Goal: Task Accomplishment & Management: Complete application form

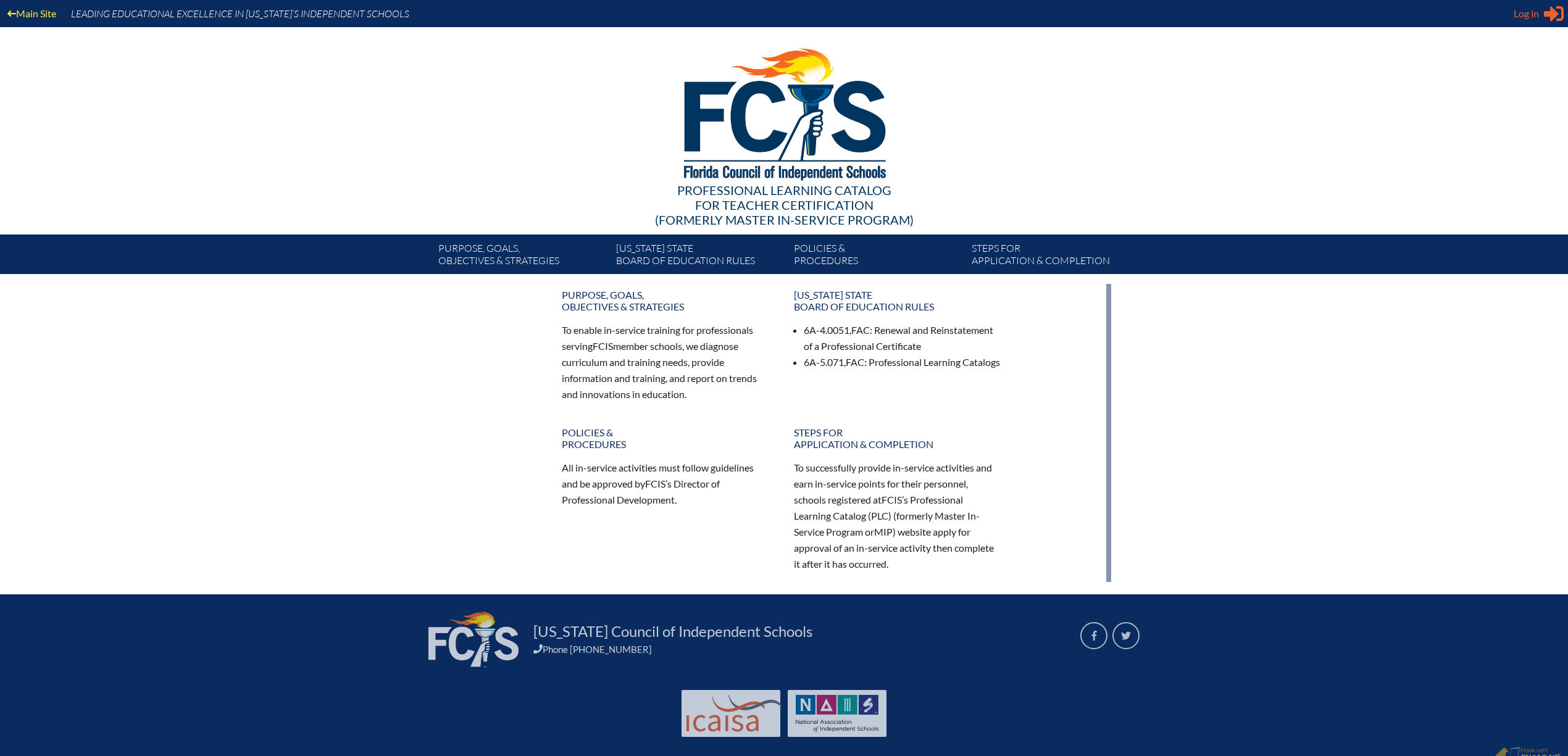
type input "[PERSON_NAME][EMAIL_ADDRESS][PERSON_NAME][DOMAIN_NAME]"
click at [1529, 13] on span "Log in" at bounding box center [1526, 13] width 25 height 15
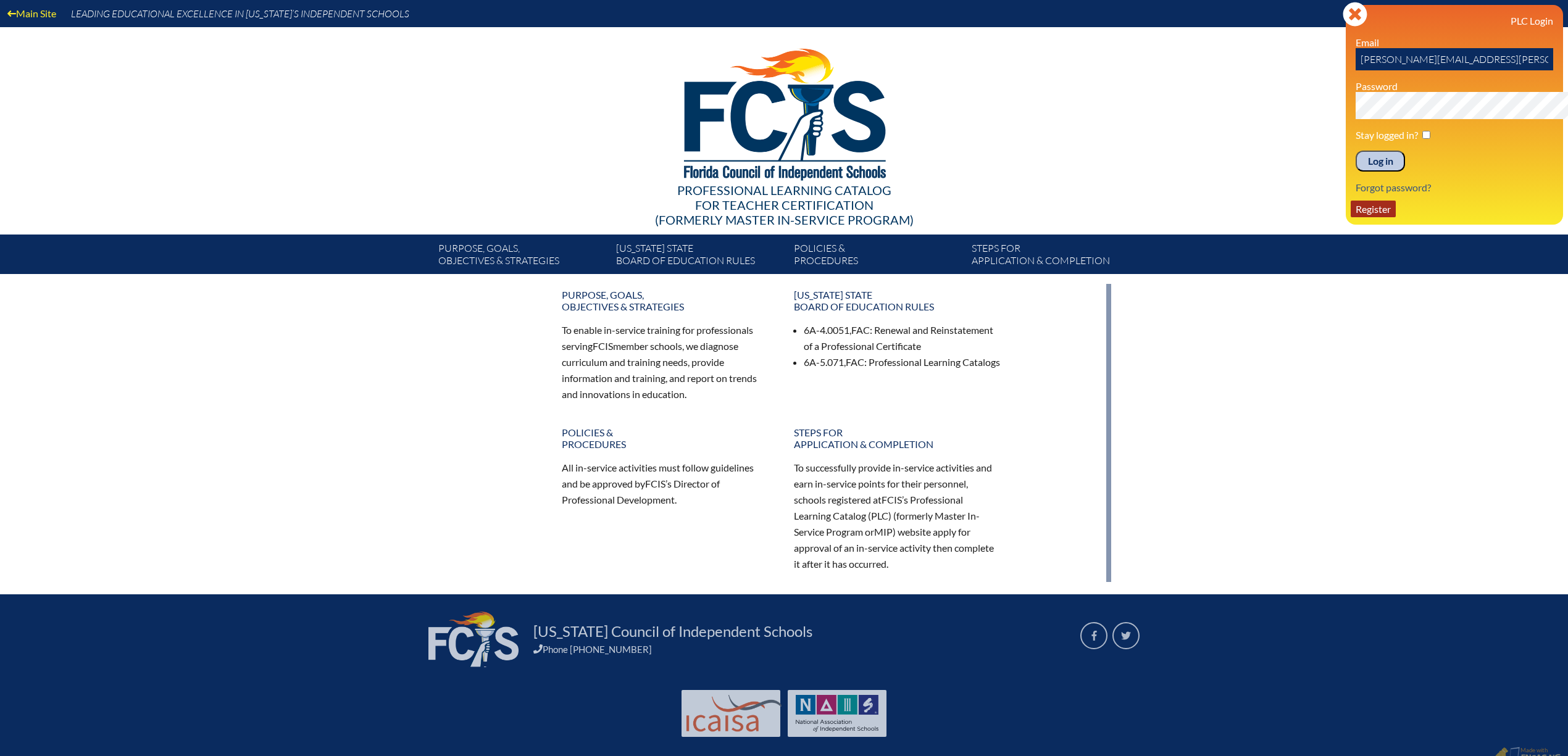
click at [1350, 217] on link "Register" at bounding box center [1373, 209] width 45 height 17
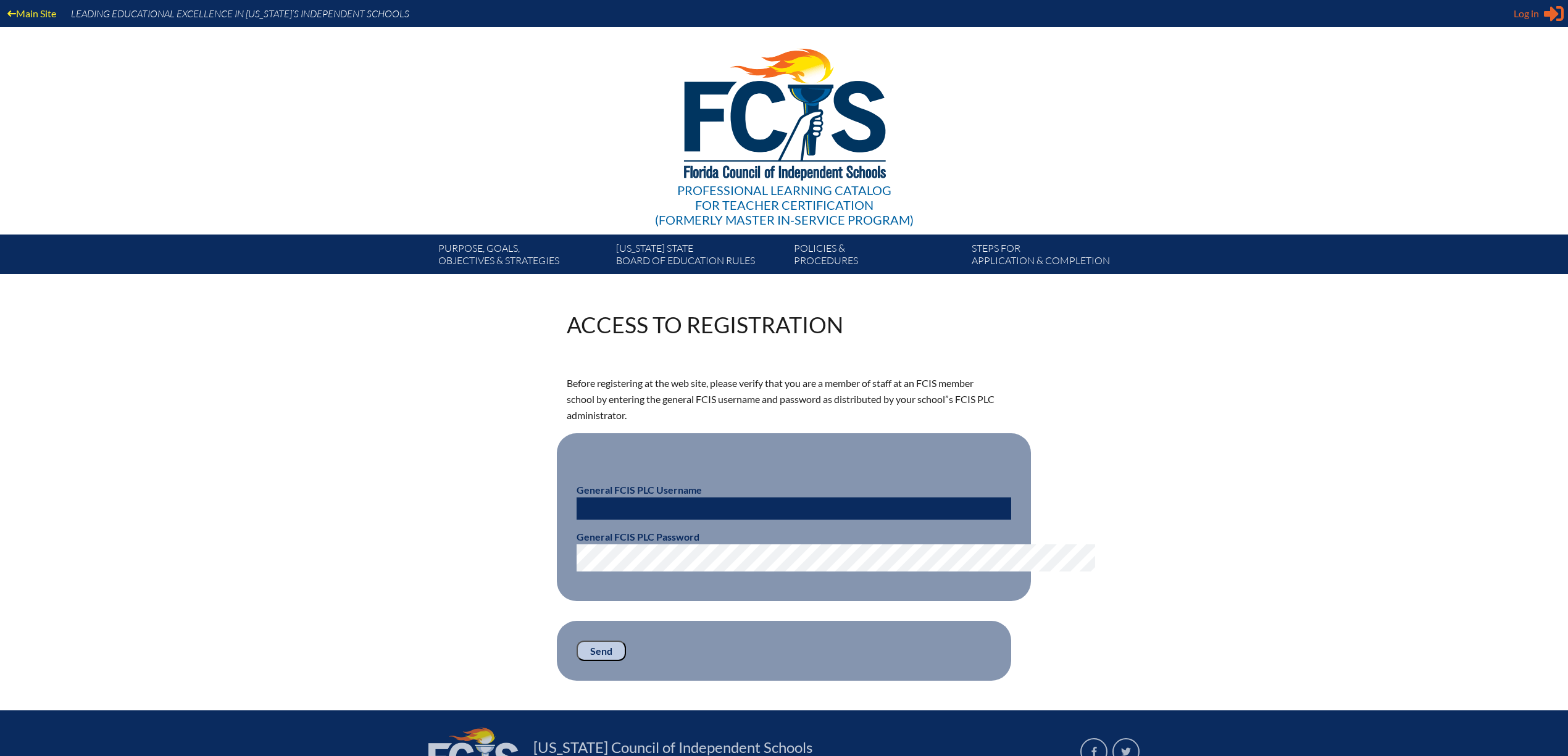
type input "[PERSON_NAME][EMAIL_ADDRESS][PERSON_NAME][DOMAIN_NAME]"
click at [1529, 14] on span "Log in" at bounding box center [1526, 13] width 25 height 15
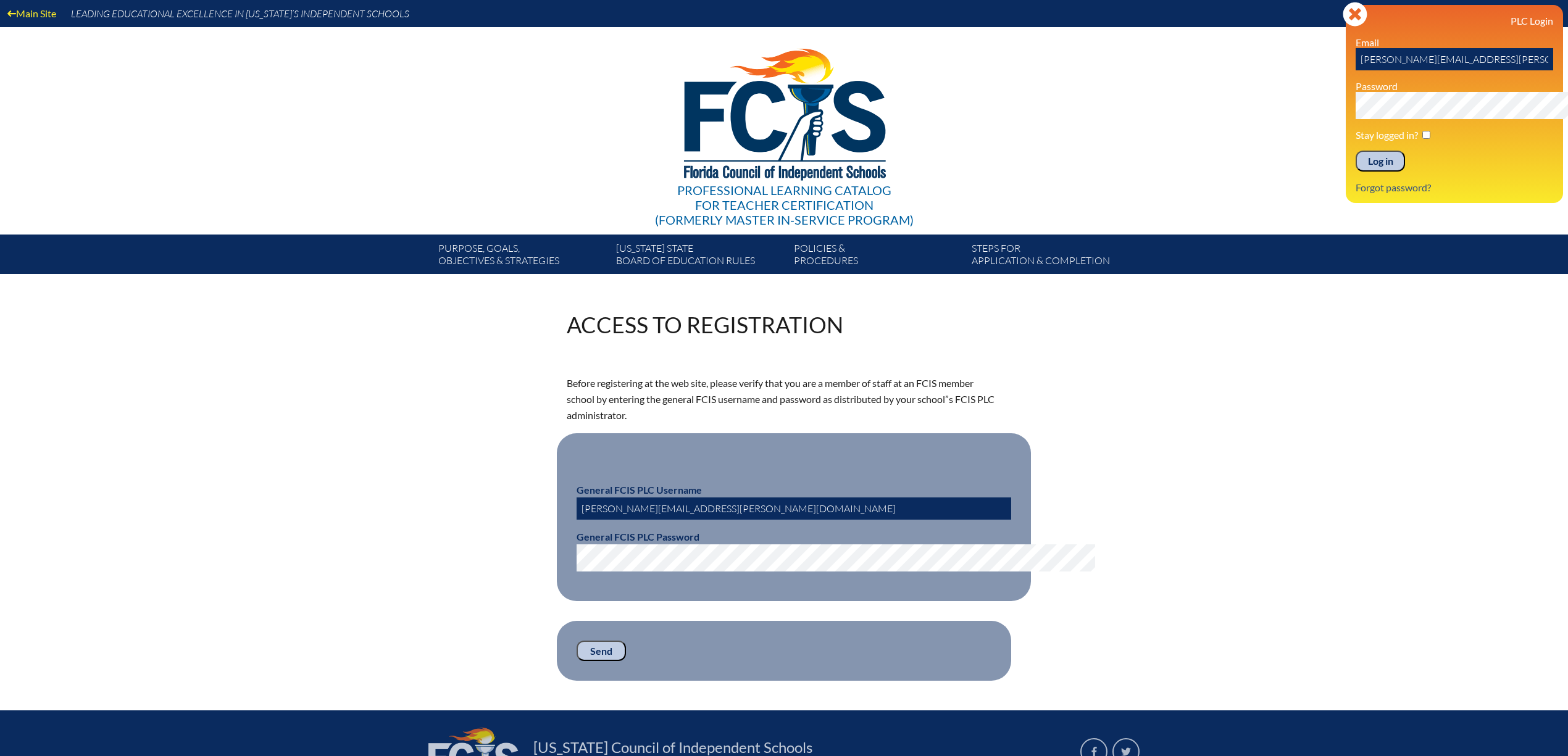
click at [1356, 171] on input "Log in" at bounding box center [1380, 161] width 49 height 21
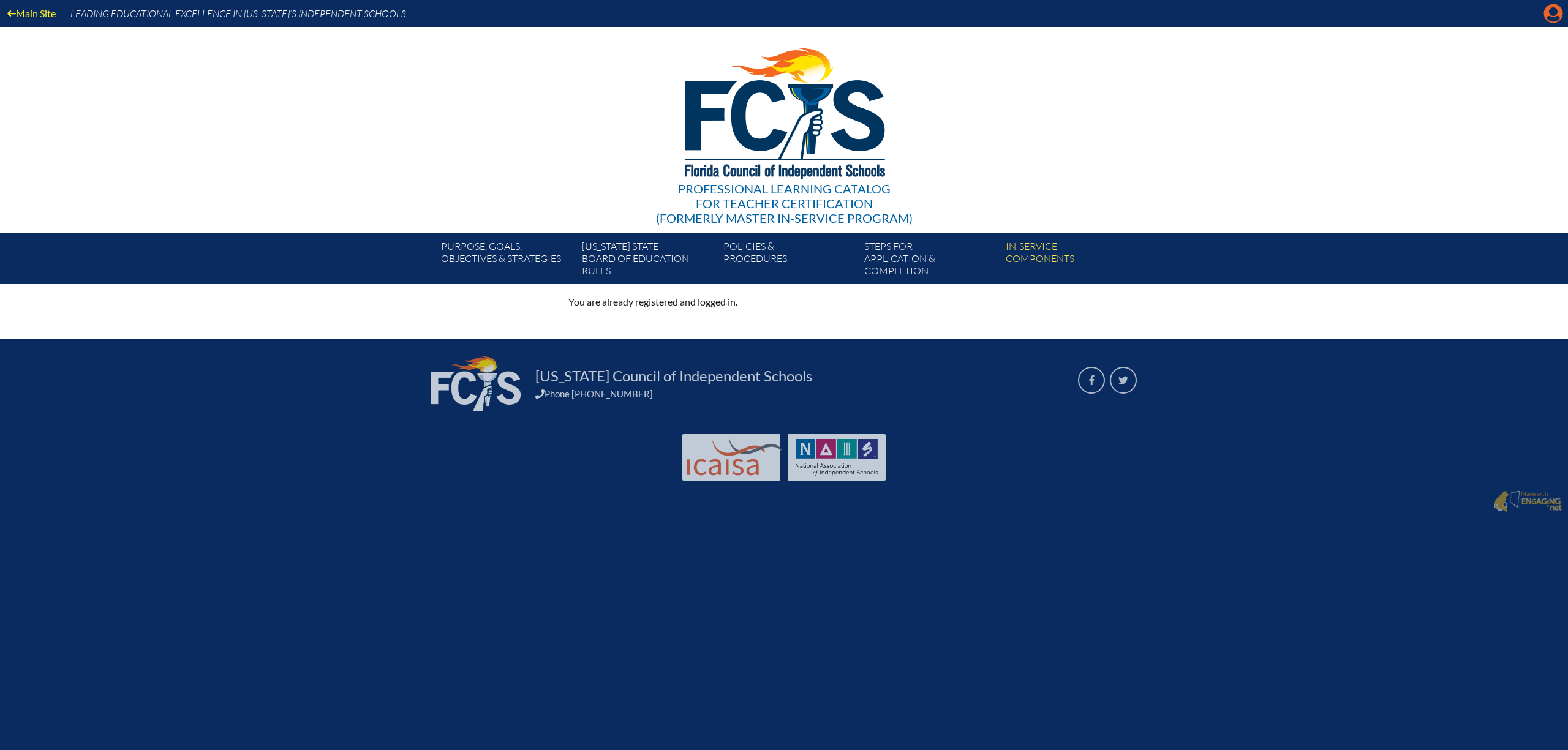
click at [1546, 11] on icon "Manage account" at bounding box center [1553, 14] width 20 height 20
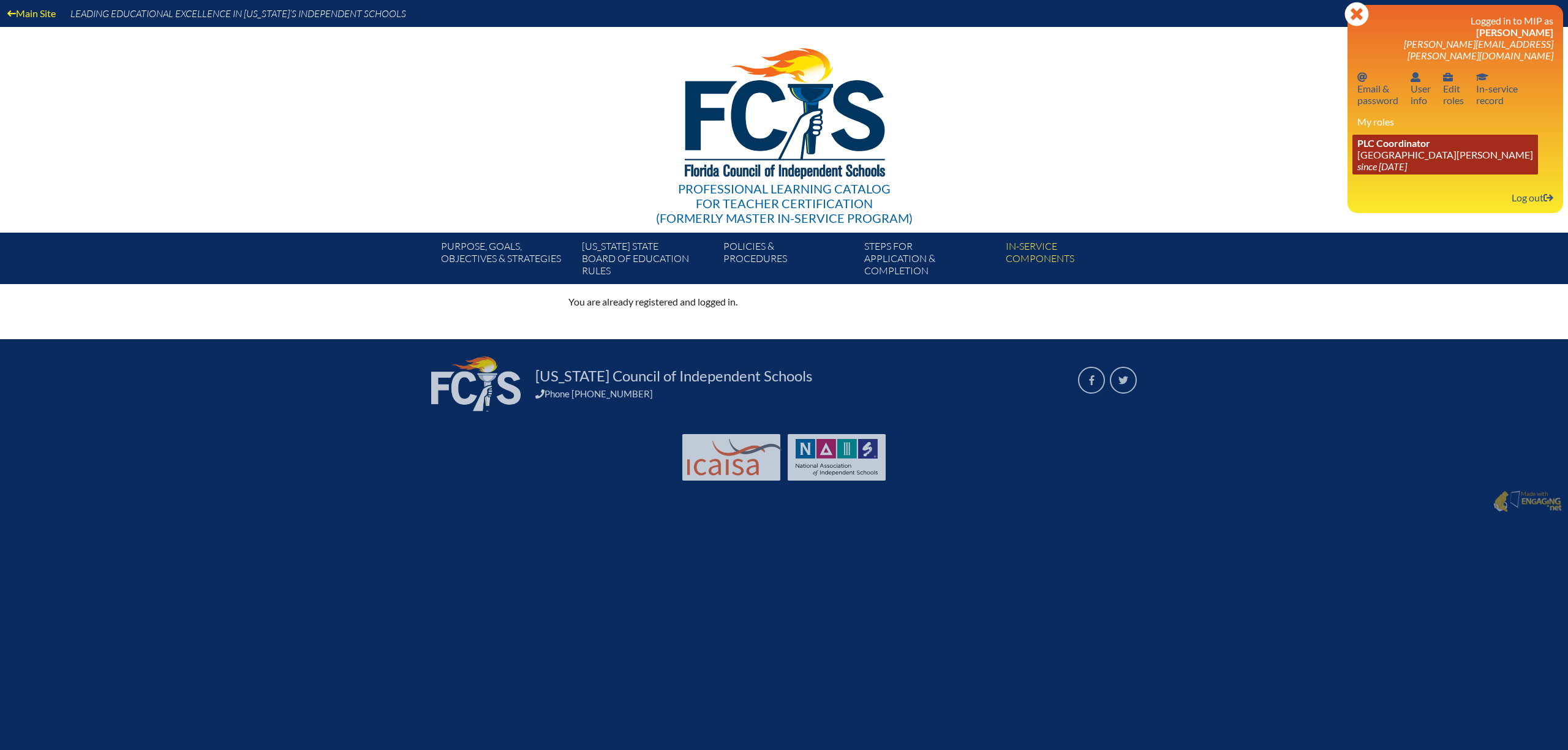
click at [1352, 175] on link "PLC Coordinator Mount Dora Christian Academy since 2024 Jun 30" at bounding box center [1445, 155] width 185 height 40
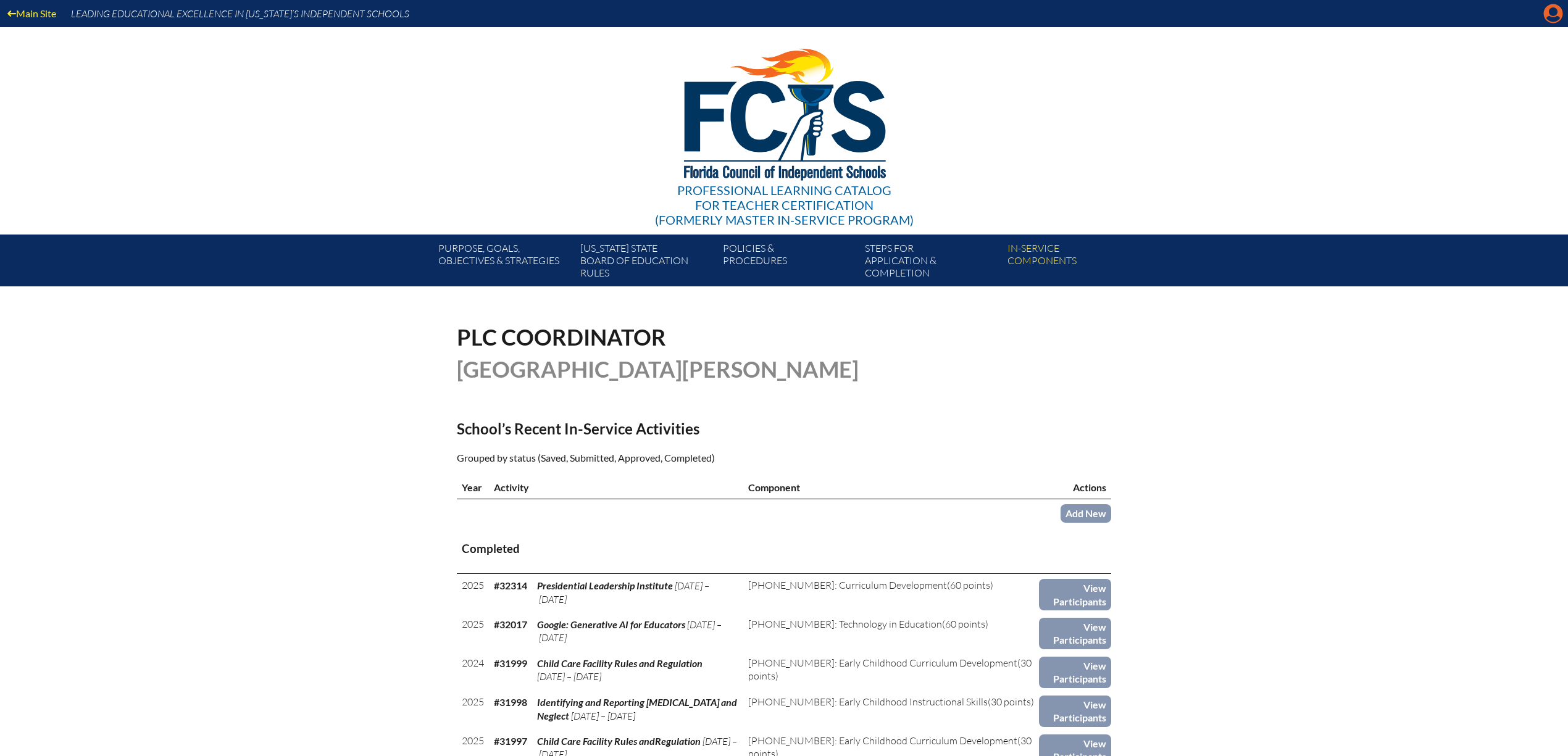
click at [1546, 17] on icon "Manage account" at bounding box center [1553, 14] width 20 height 20
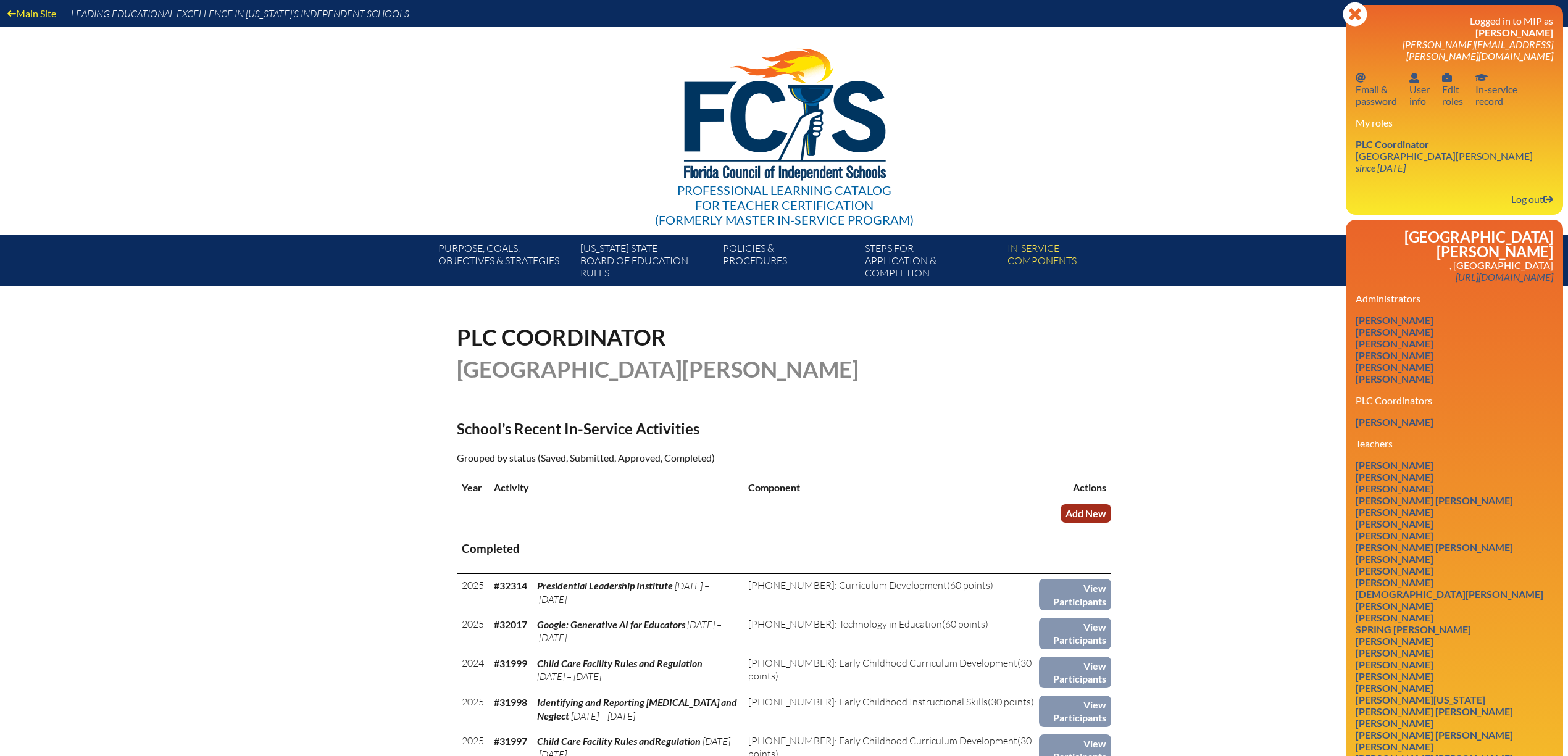
click at [1111, 522] on link "Add New" at bounding box center [1086, 513] width 51 height 18
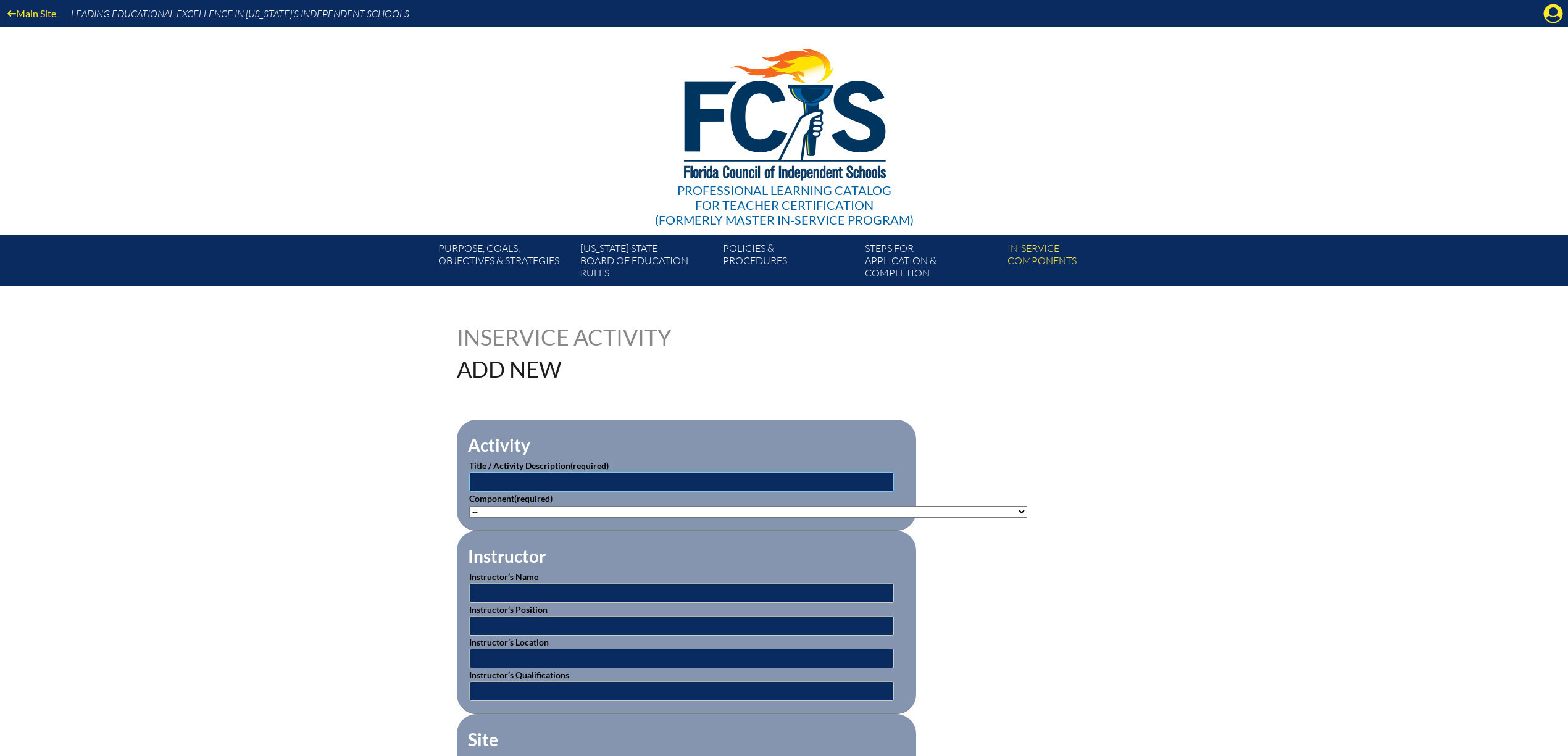
click at [559, 492] on input "text" at bounding box center [681, 482] width 425 height 20
type input "USATF Cross Country Specialist"
click at [1027, 517] on select"]"] "-- 1-000-001: Appropriate Art Activities 1-000-002: Concept and Art Process for…" at bounding box center [748, 511] width 558 height 12
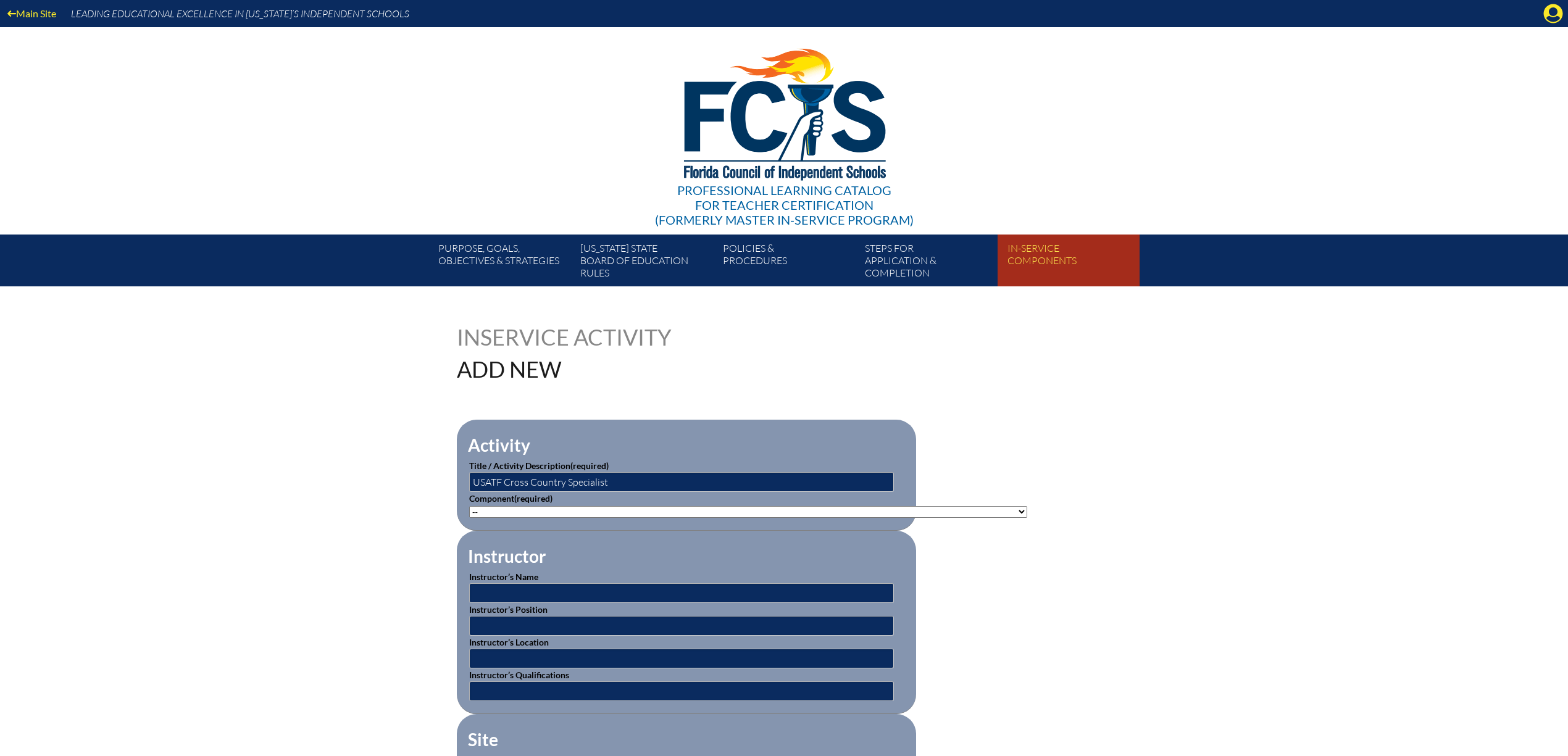
select select"]"] "20506"
click at [469, 517] on select"]"] "-- 1-000-001: Appropriate Art Activities 1-000-002: Concept and Art Process for…" at bounding box center [748, 511] width 558 height 12
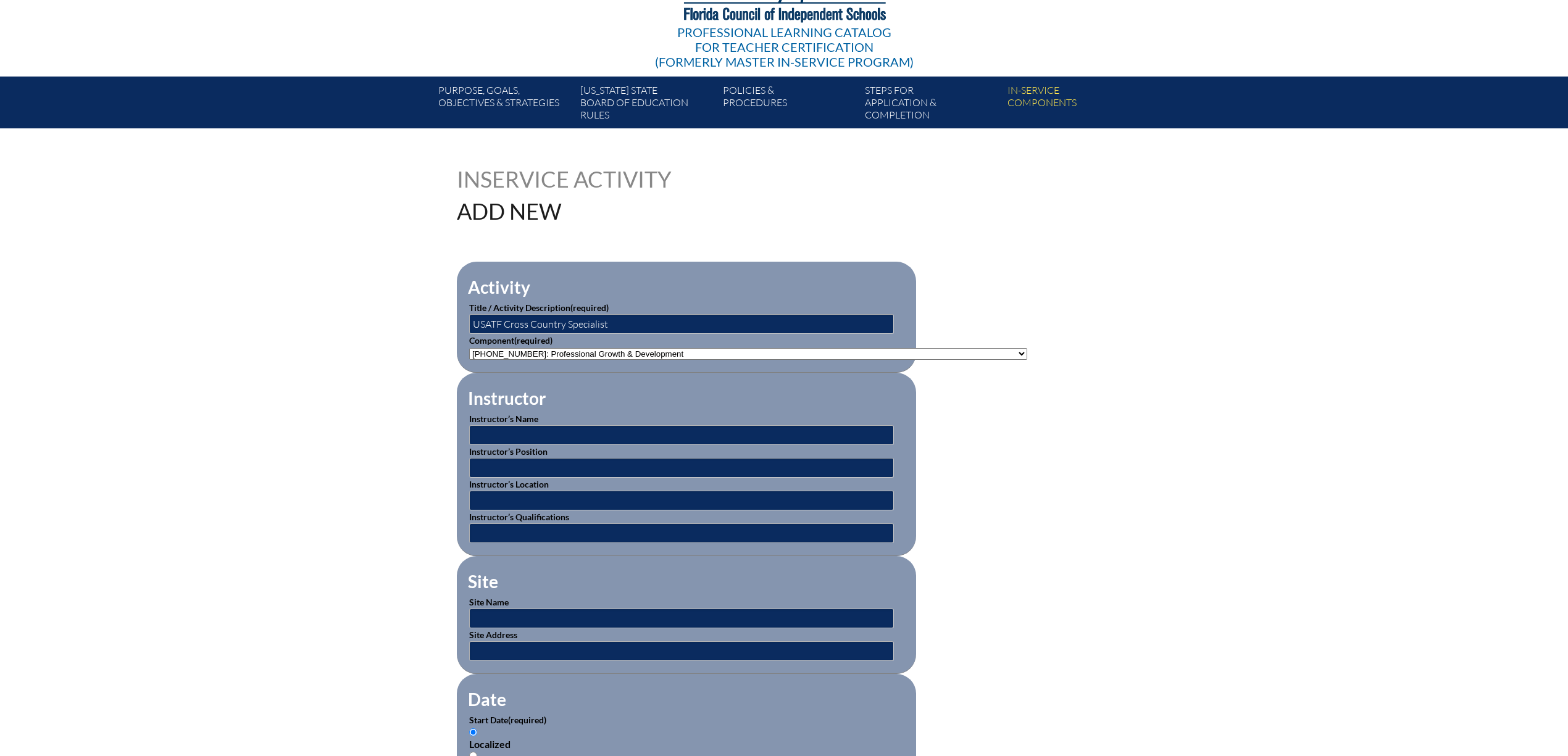
scroll to position [164, 0]
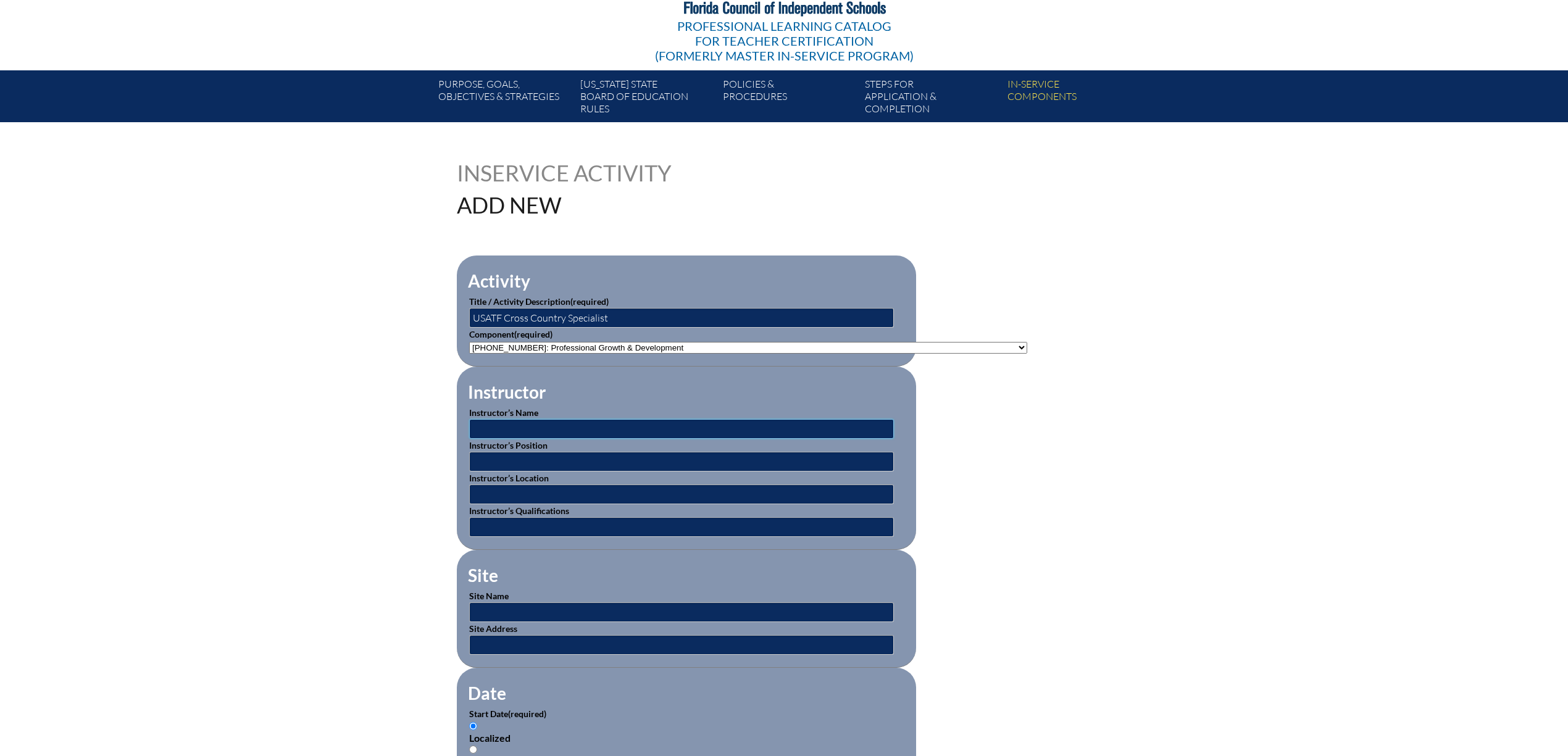
click at [483, 439] on input "text" at bounding box center [681, 429] width 425 height 20
click at [469, 622] on input "text" at bounding box center [681, 612] width 425 height 20
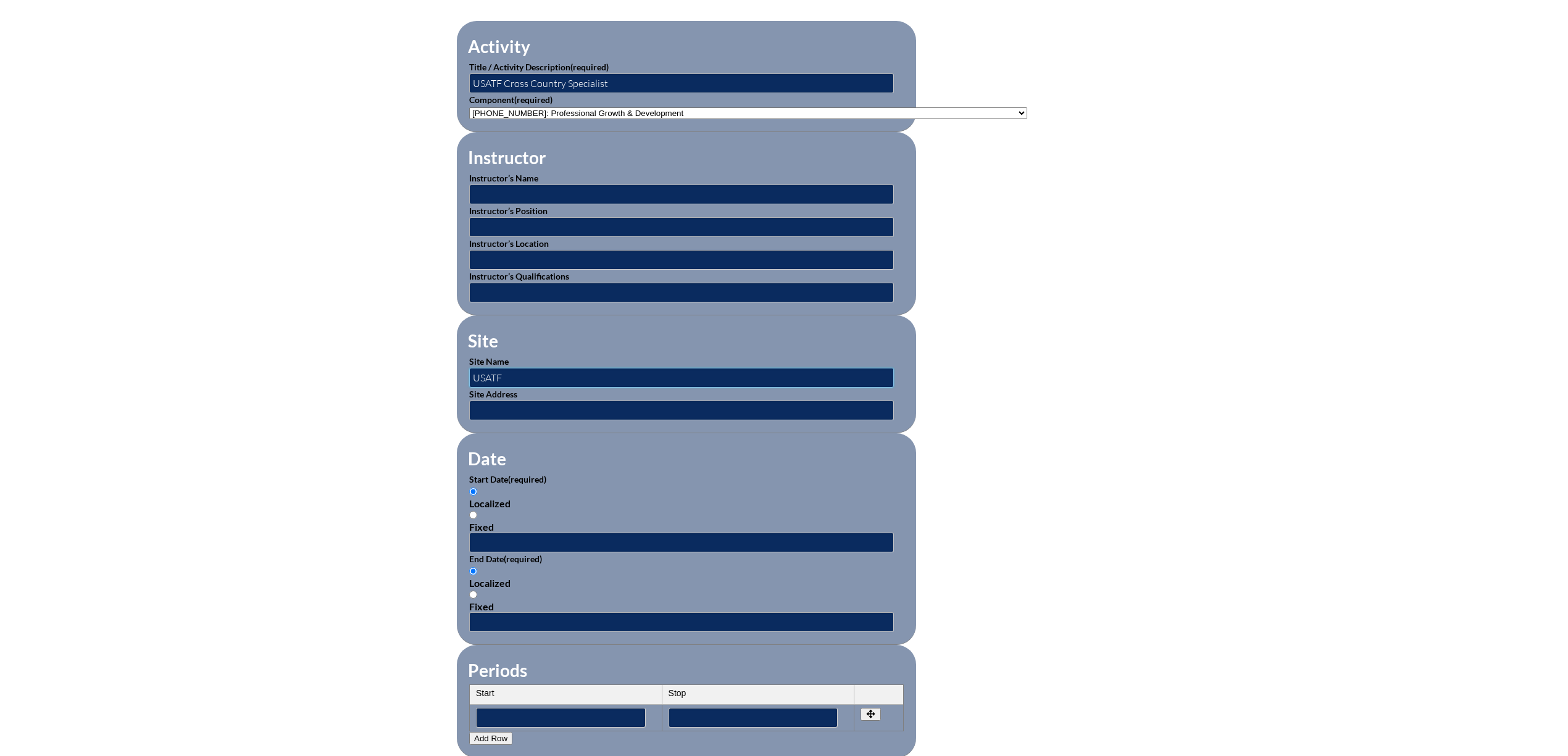
scroll to position [493, 0]
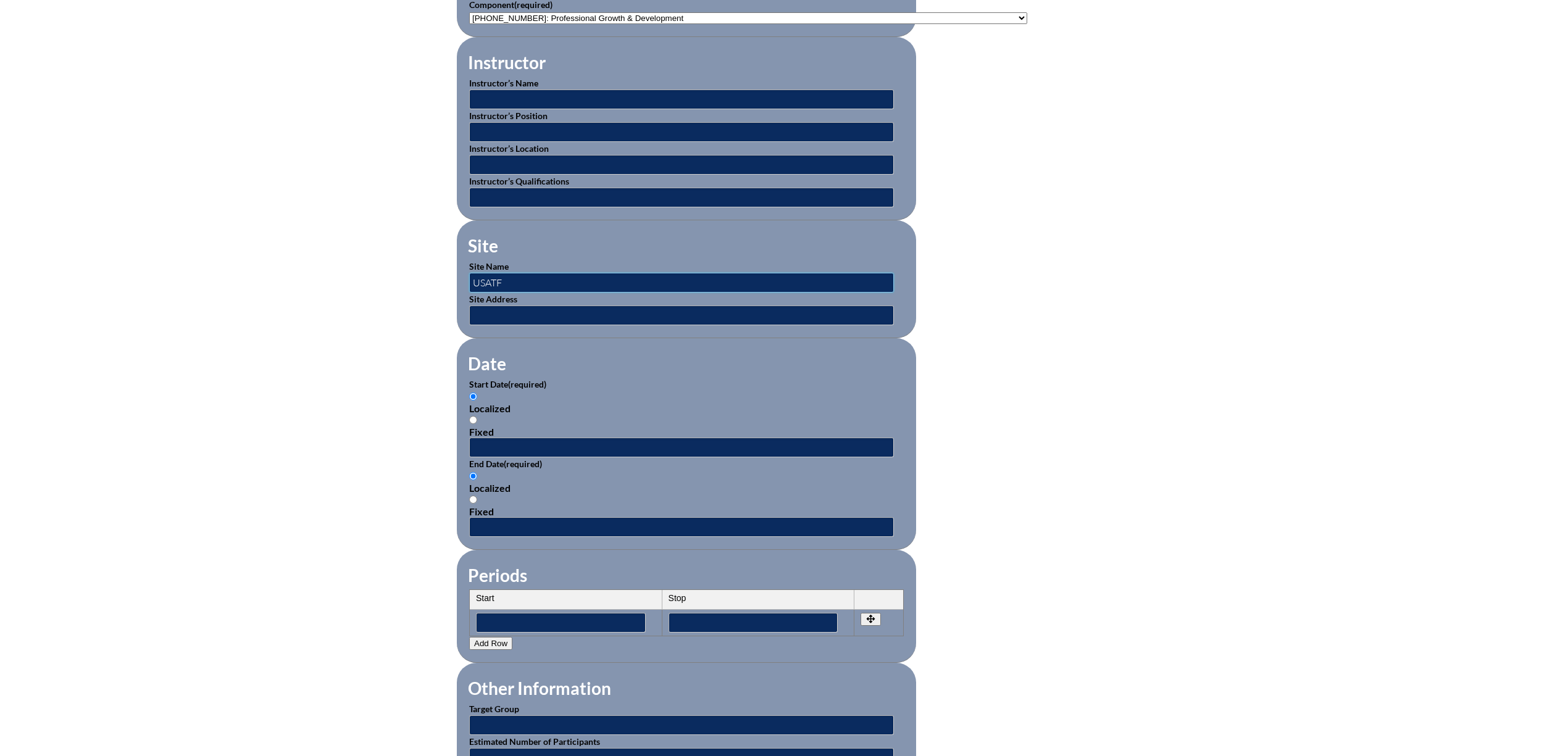
type input "USATF"
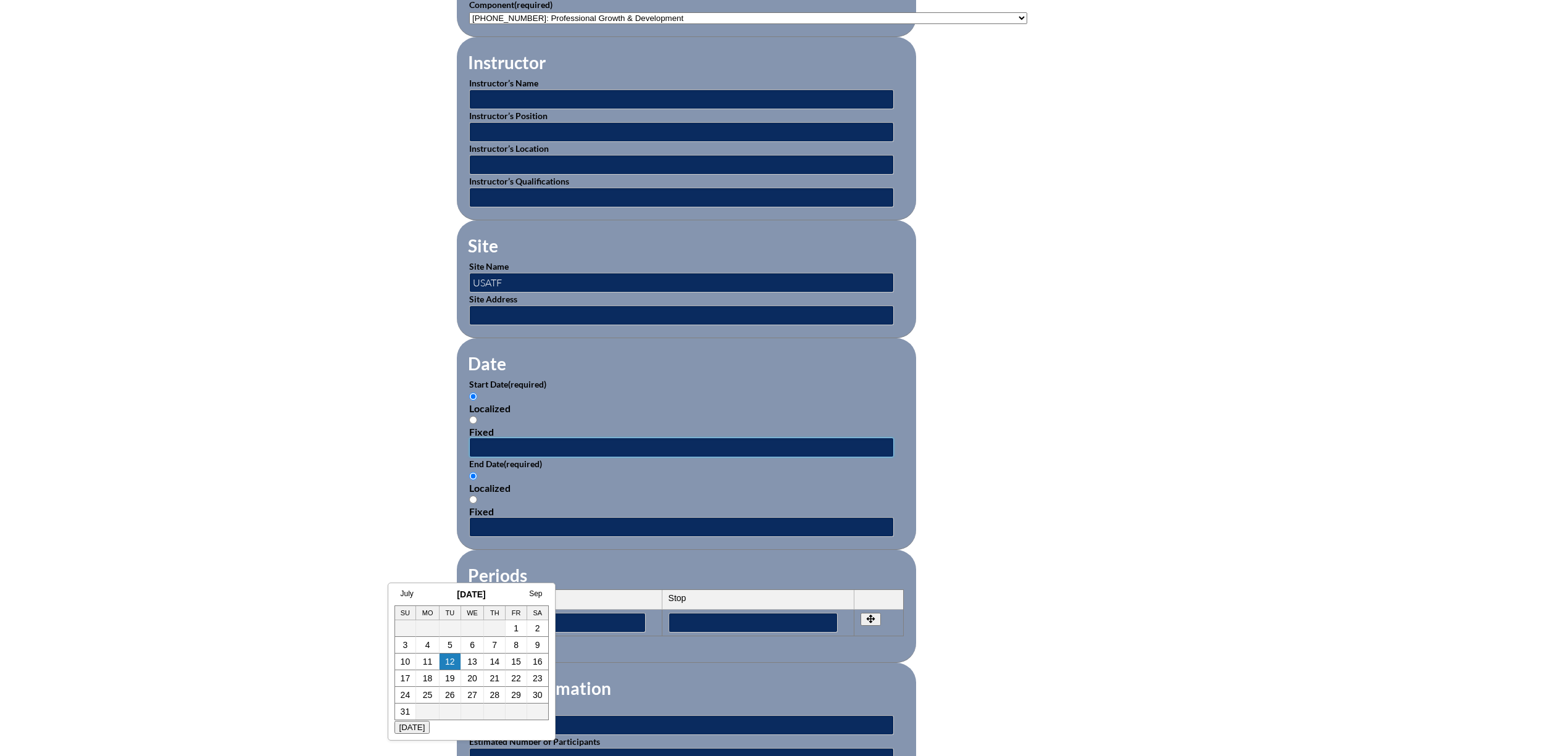
click at [469, 457] on input "text" at bounding box center [681, 448] width 425 height 20
click at [410, 595] on link "July" at bounding box center [407, 593] width 13 height 8
click at [401, 592] on link "June" at bounding box center [396, 593] width 16 height 8
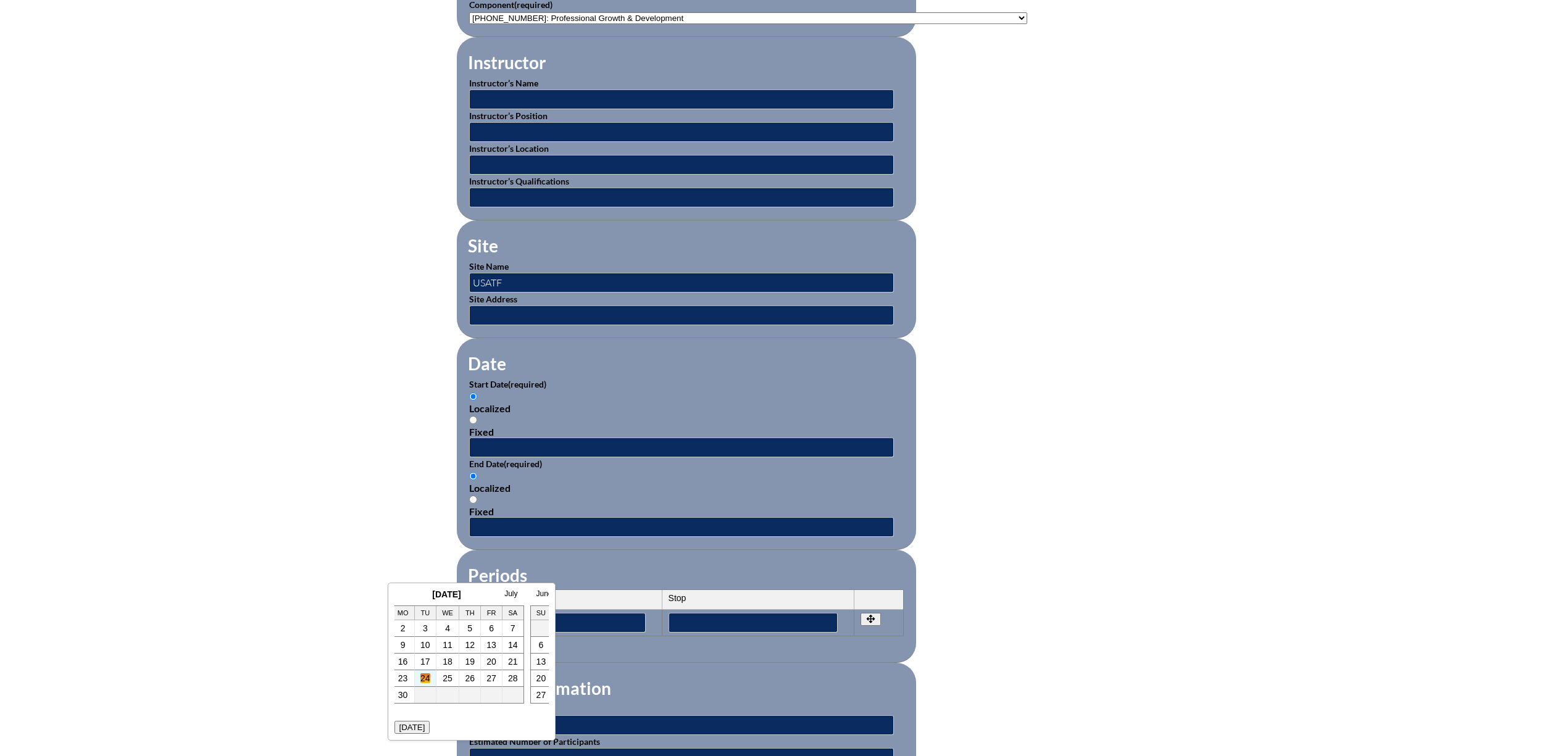
click at [423, 681] on link "24" at bounding box center [425, 678] width 10 height 10
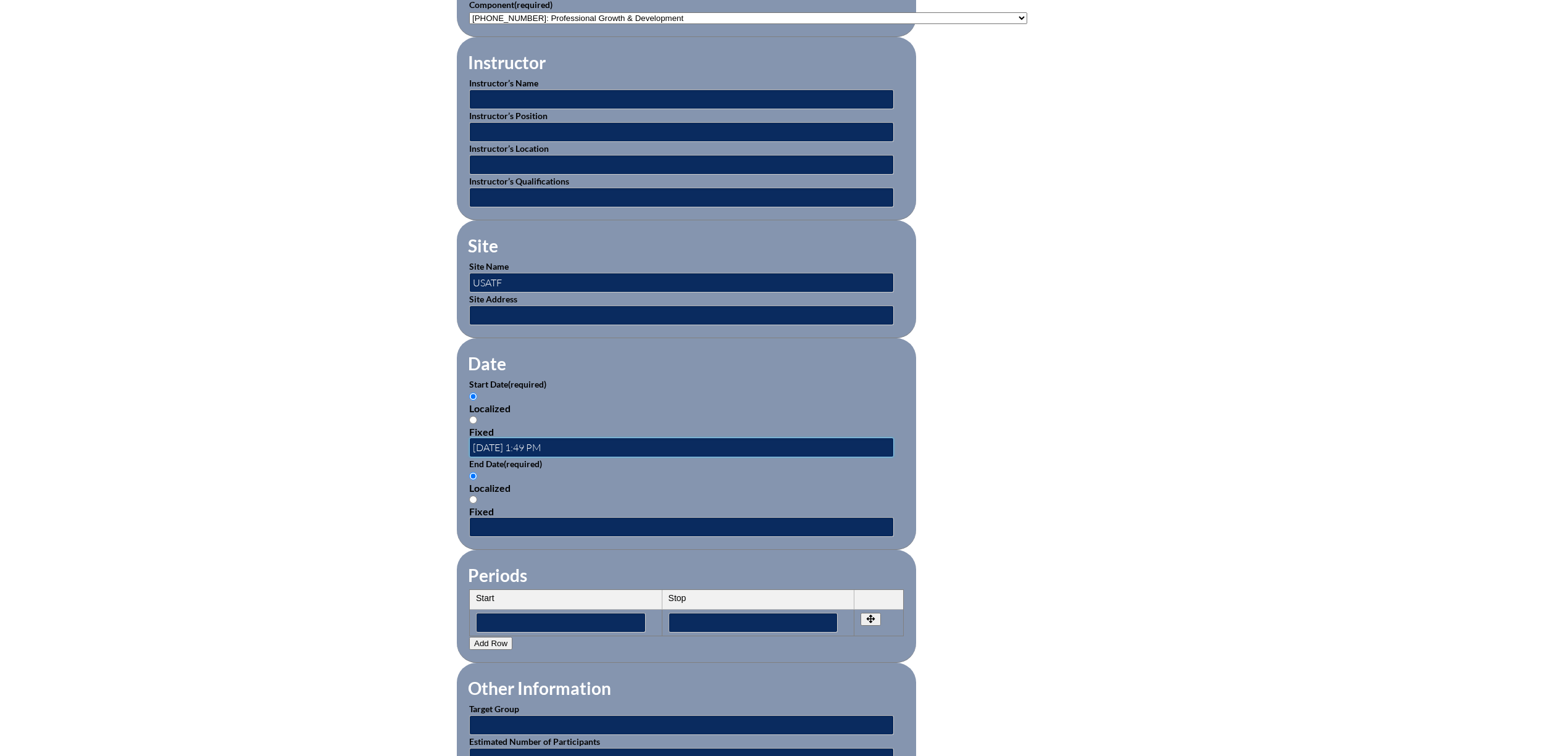
scroll to position [0, 0]
type input "2025-06-24 8:00AM"
click at [469, 537] on input "text" at bounding box center [681, 527] width 425 height 20
click at [406, 683] on link "July" at bounding box center [407, 686] width 13 height 8
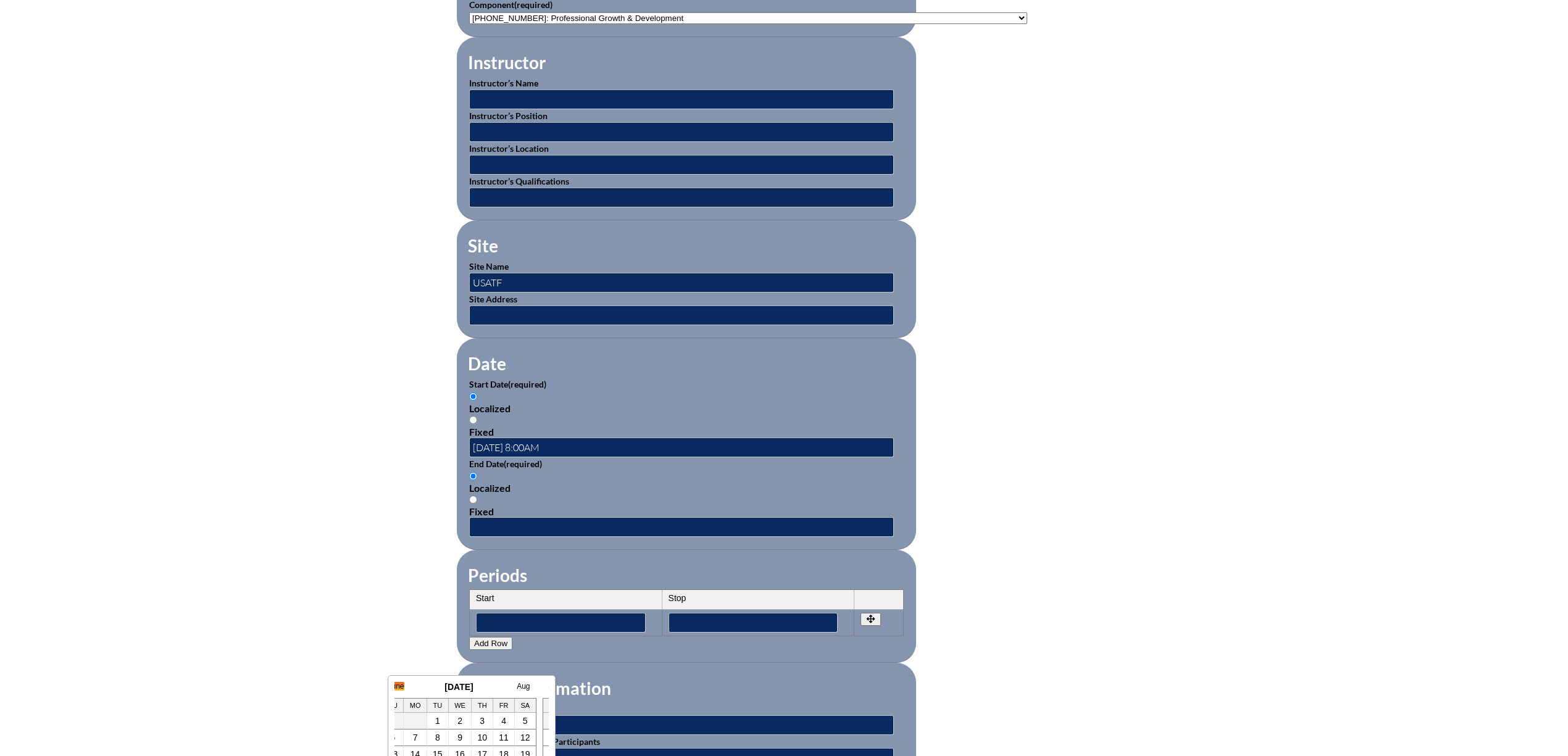
click at [400, 684] on link "June" at bounding box center [396, 686] width 16 height 8
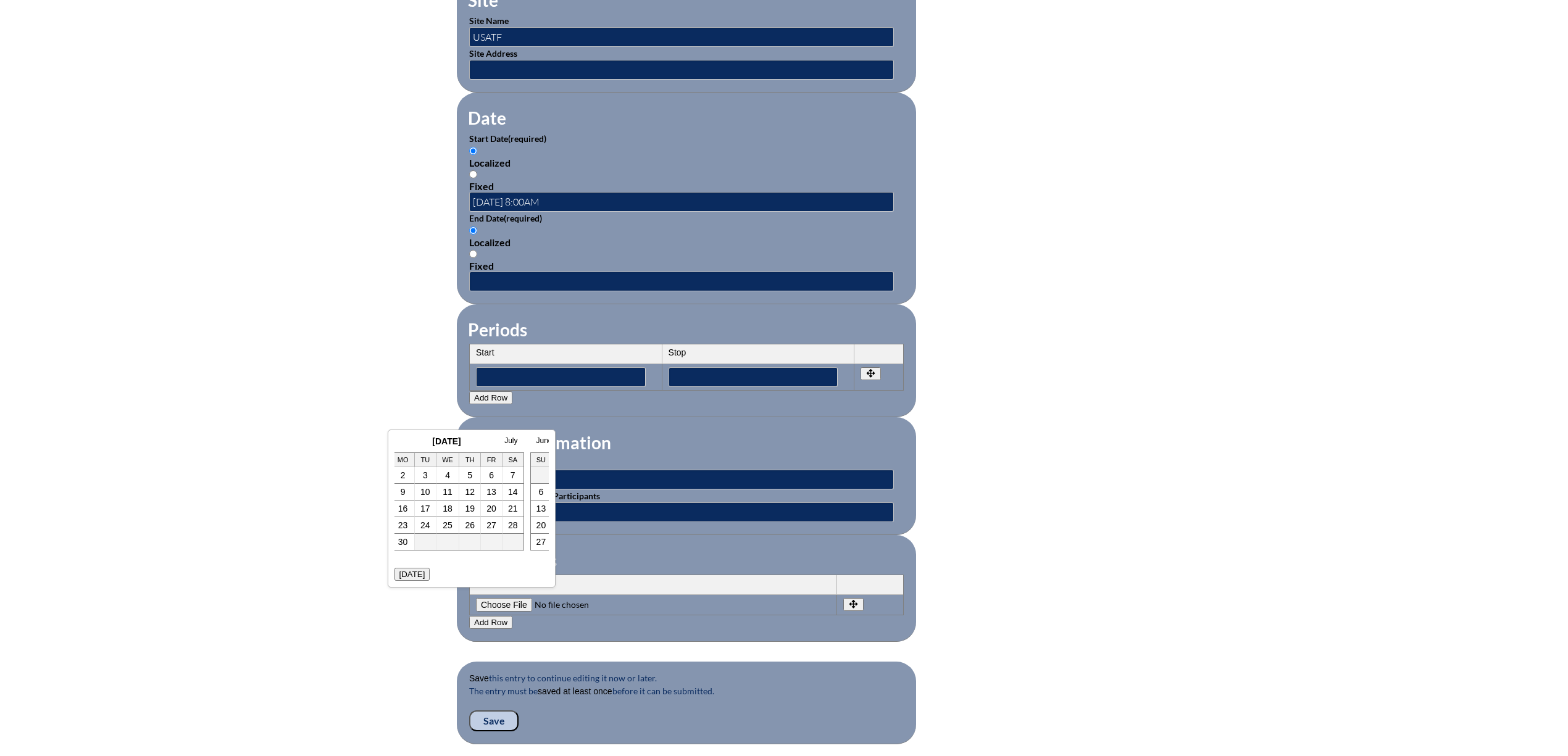
scroll to position [741, 0]
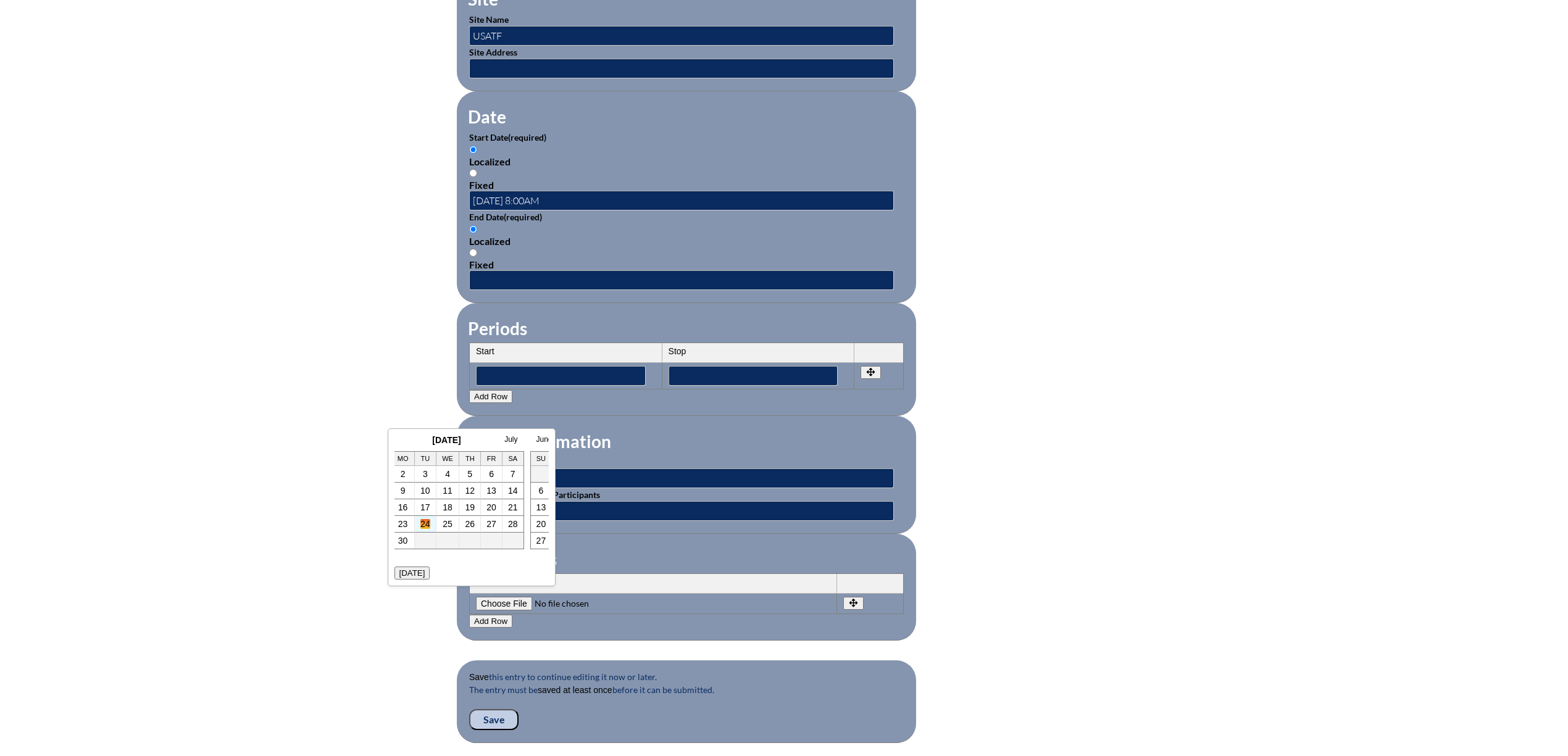
click at [420, 526] on link "24" at bounding box center [425, 524] width 10 height 10
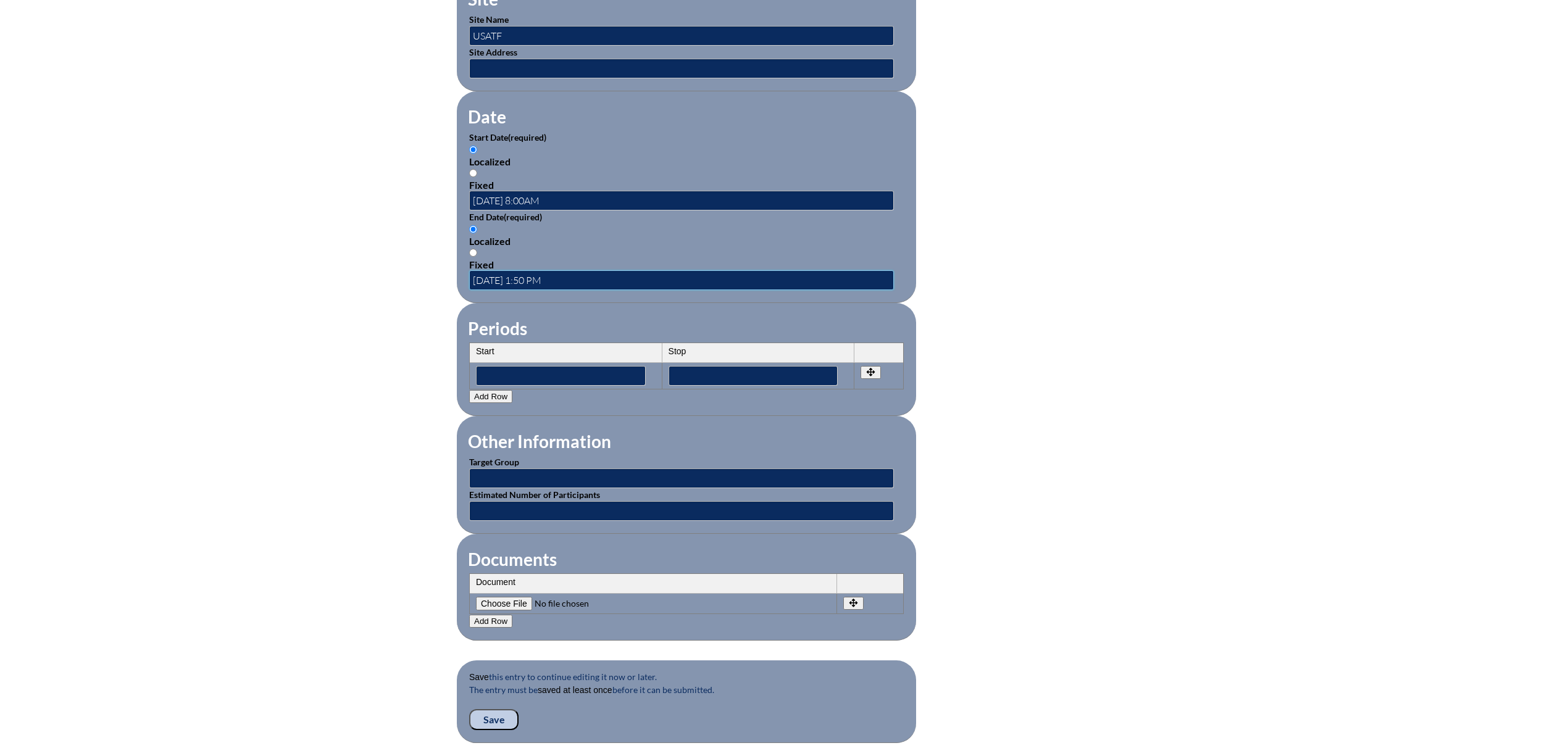
click at [469, 290] on input "2025-06-24 1:50 PM" at bounding box center [681, 280] width 425 height 20
type input "2025-06-24 4:00 PM"
click at [490, 488] on input "text" at bounding box center [681, 478] width 425 height 20
type input "Coaches"
click at [469, 520] on input "text" at bounding box center [681, 511] width 425 height 20
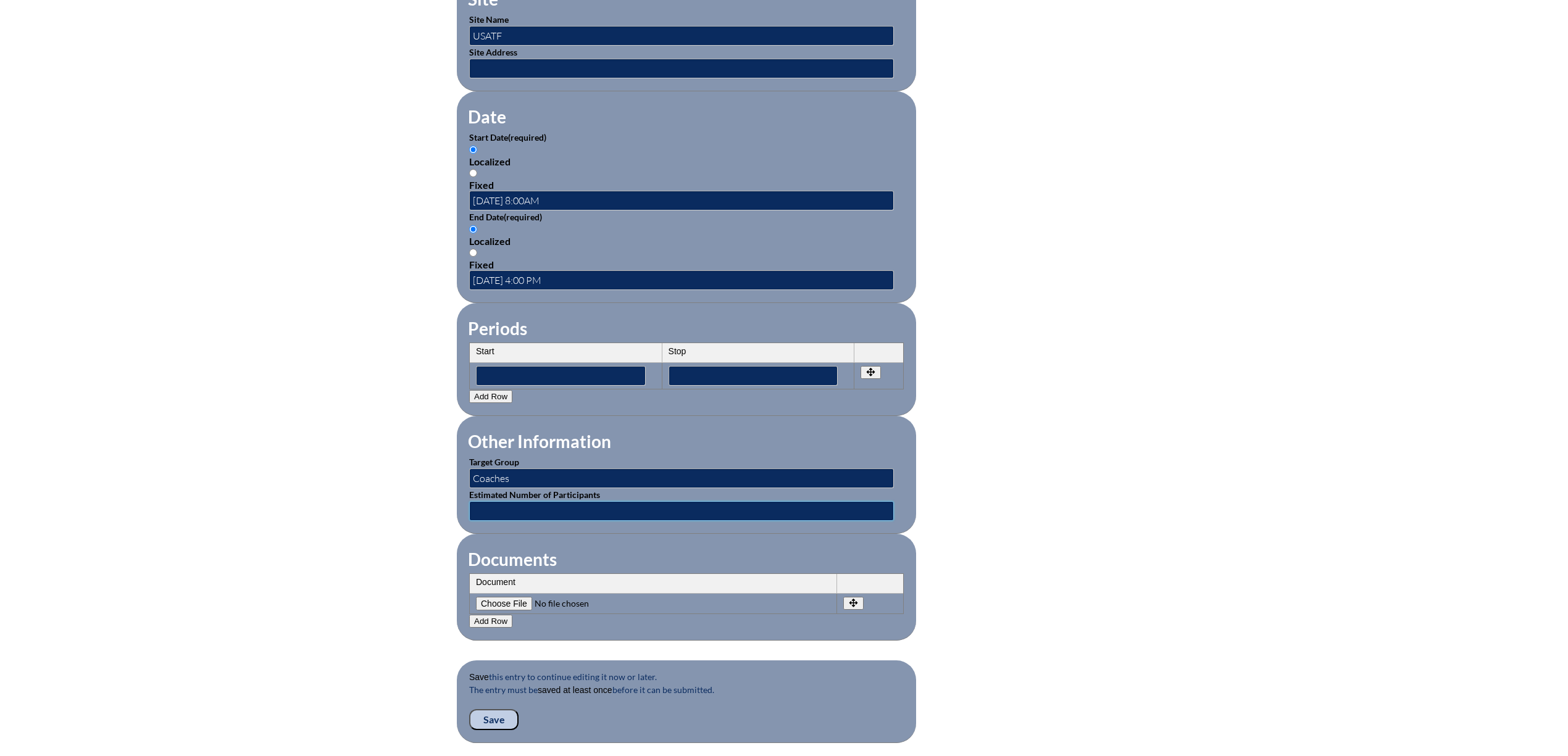
type input "1"
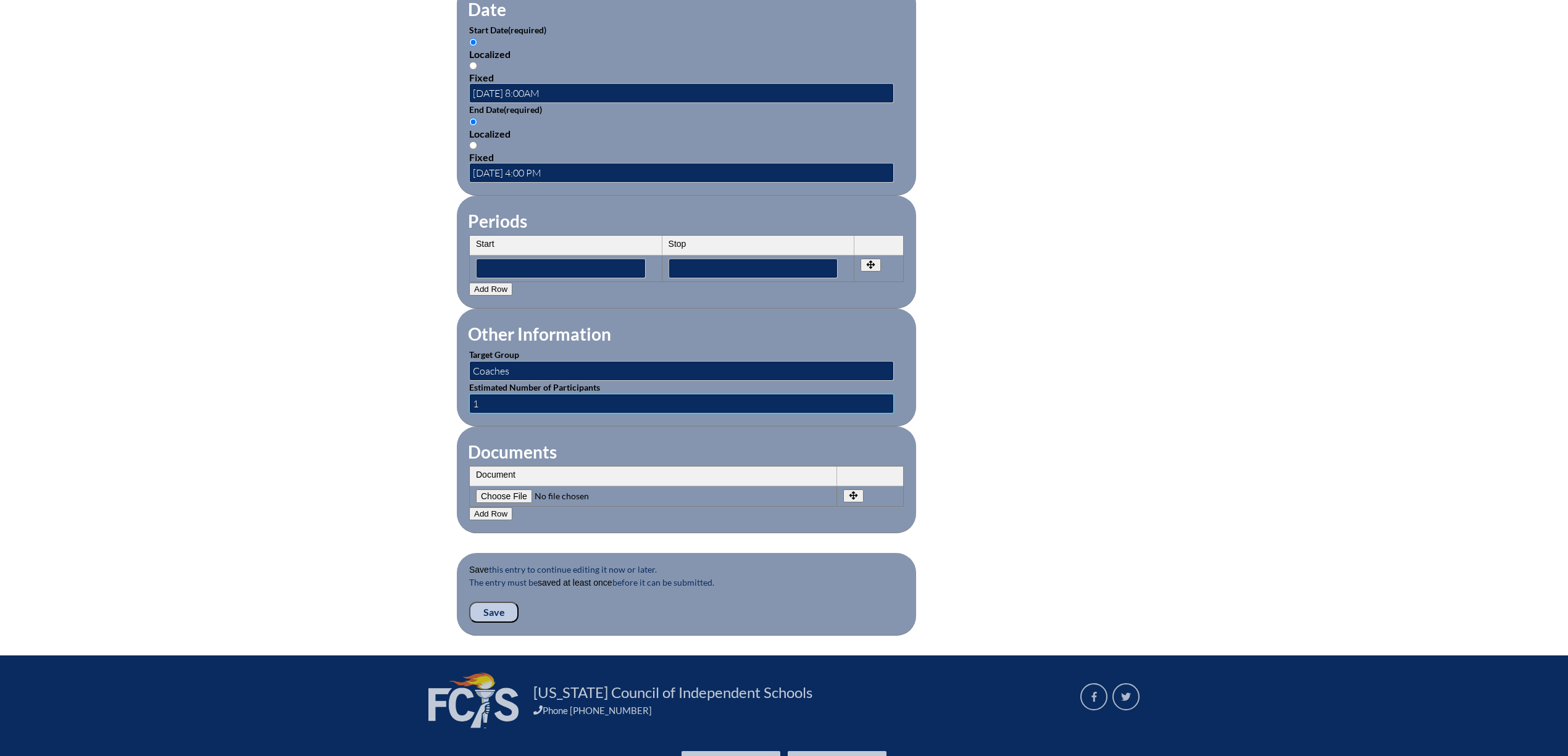
scroll to position [904, 0]
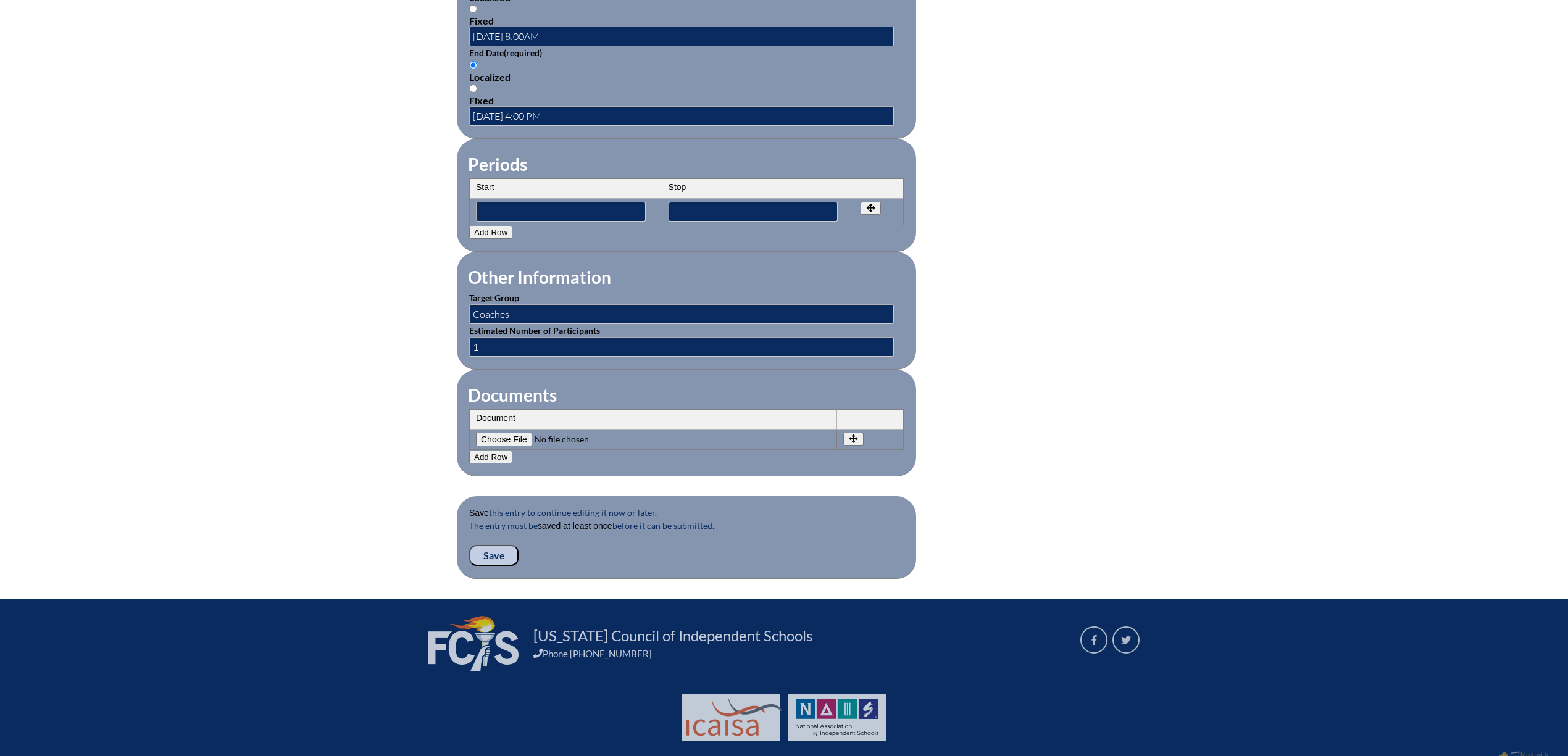
click at [476, 446] on input"] "file" at bounding box center [559, 439] width 168 height 14
type input"] "C:\fakepath\USATF Certificate.pdf"
click at [469, 566] on input "Save" at bounding box center [494, 555] width 49 height 21
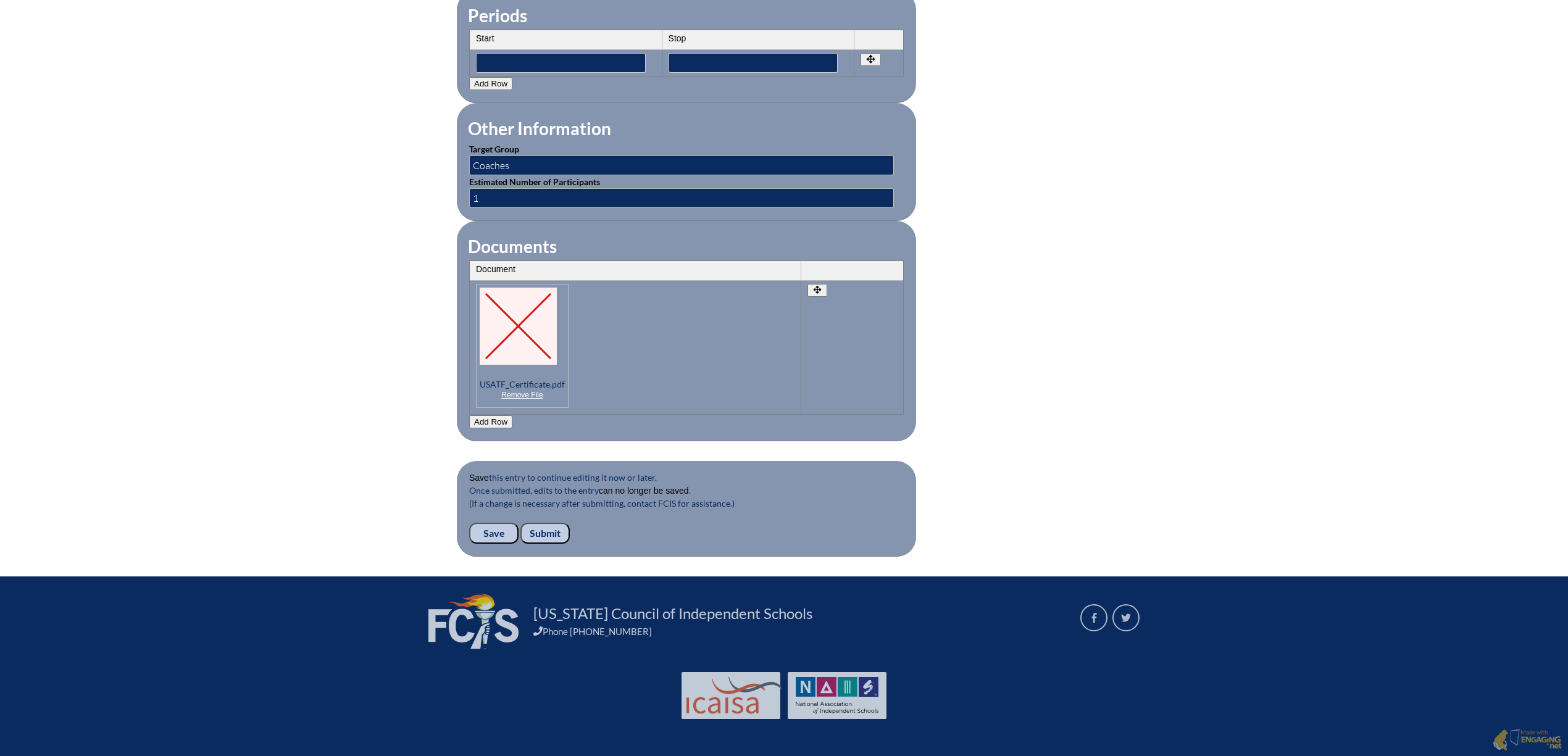
scroll to position [1151, 0]
click at [521, 544] on input "Submit" at bounding box center [545, 533] width 49 height 21
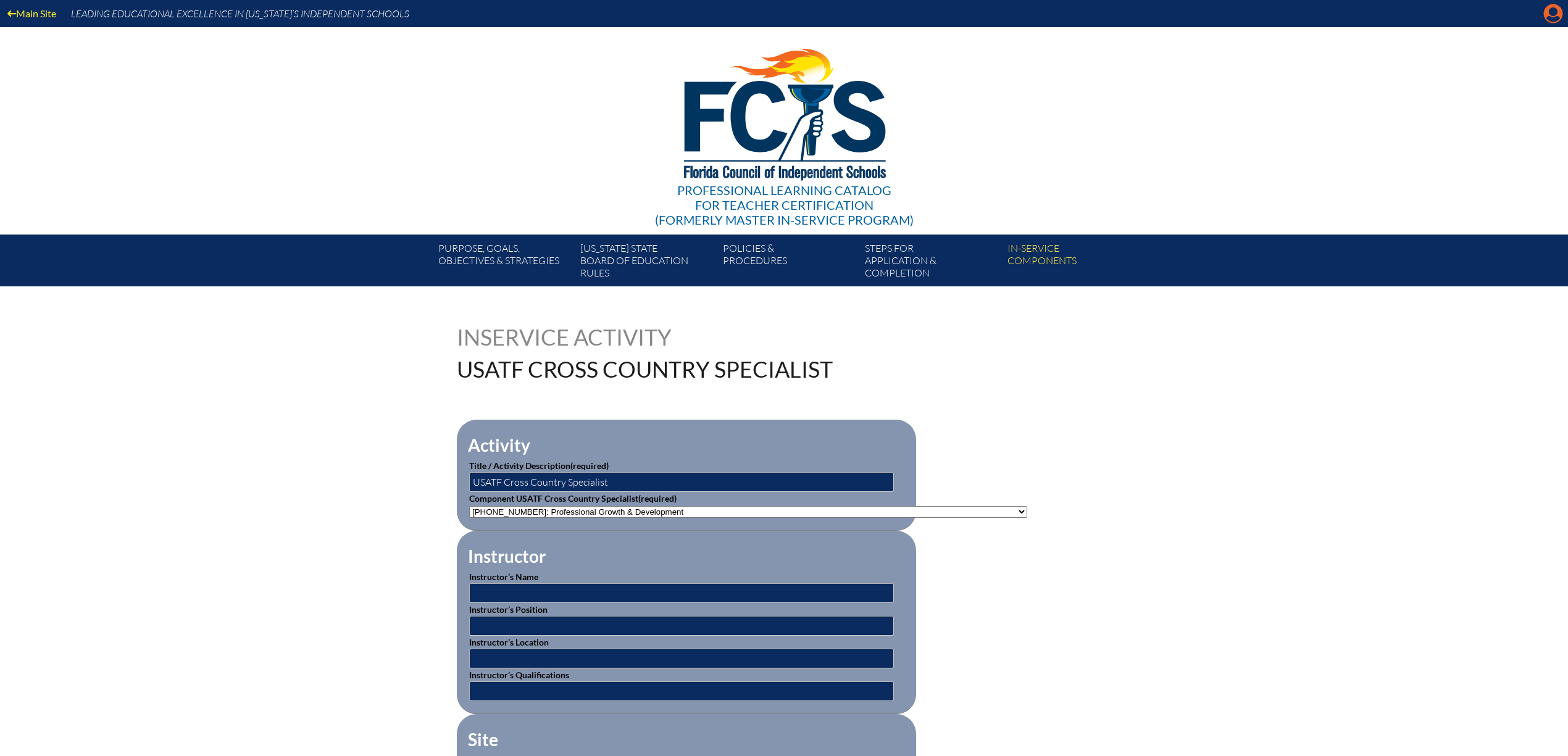
click at [1549, 15] on icon "Manage account" at bounding box center [1553, 14] width 20 height 20
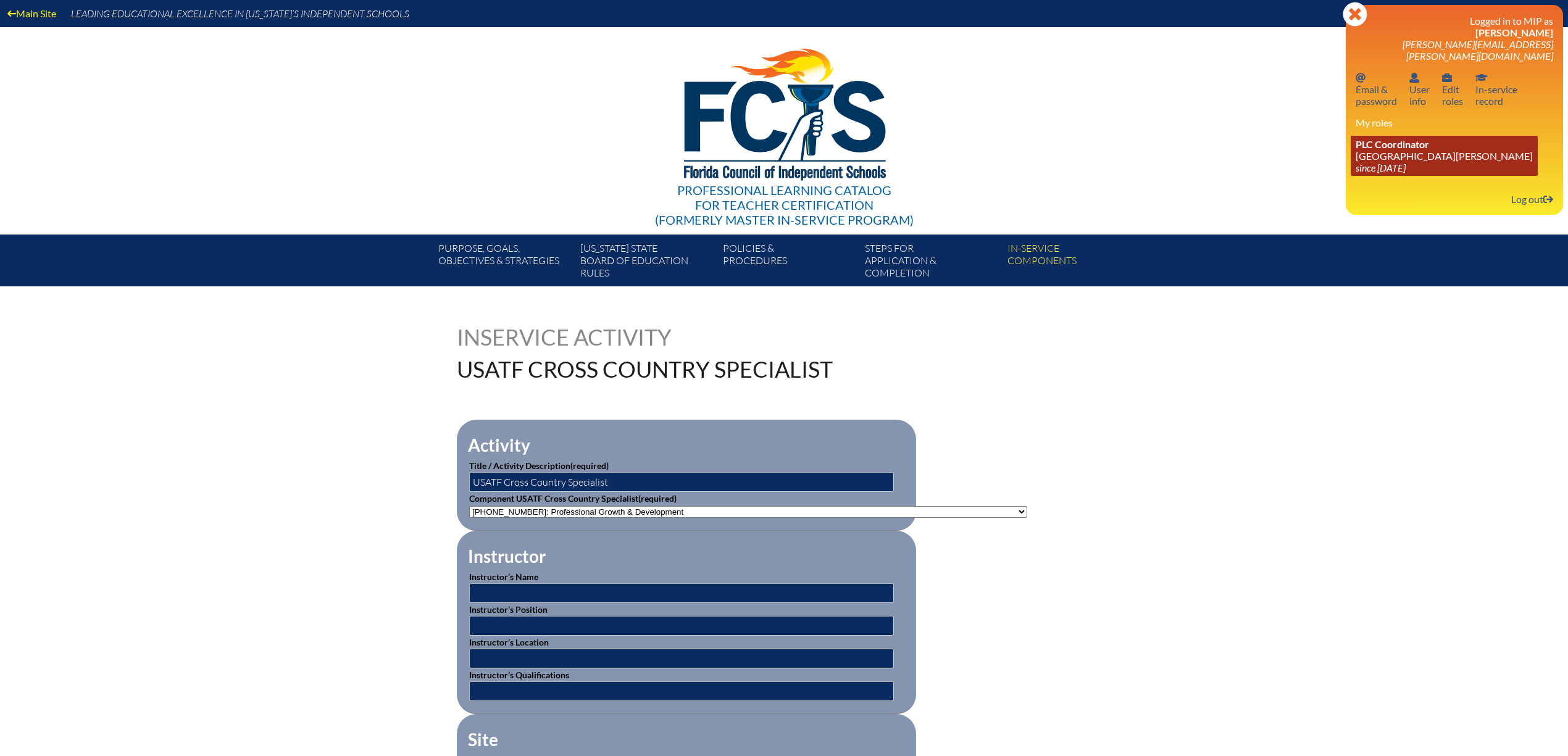
click at [1359, 176] on link "PLC Coordinator [GEOGRAPHIC_DATA][PERSON_NAME] since [DATE]" at bounding box center [1444, 156] width 187 height 40
